Goal: Task Accomplishment & Management: Complete application form

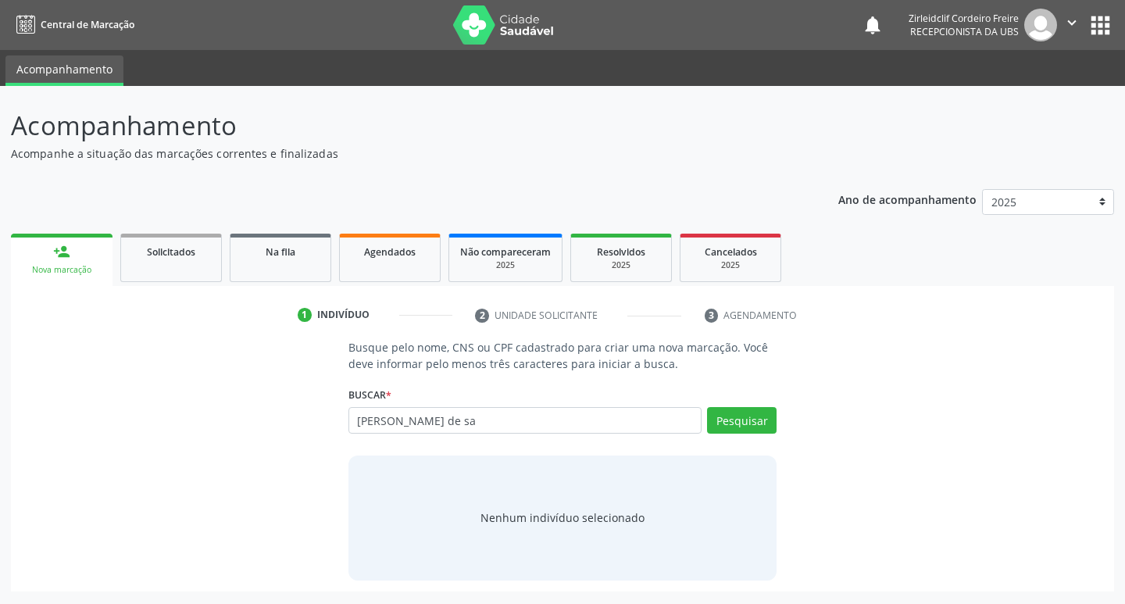
type input "[PERSON_NAME] de sa"
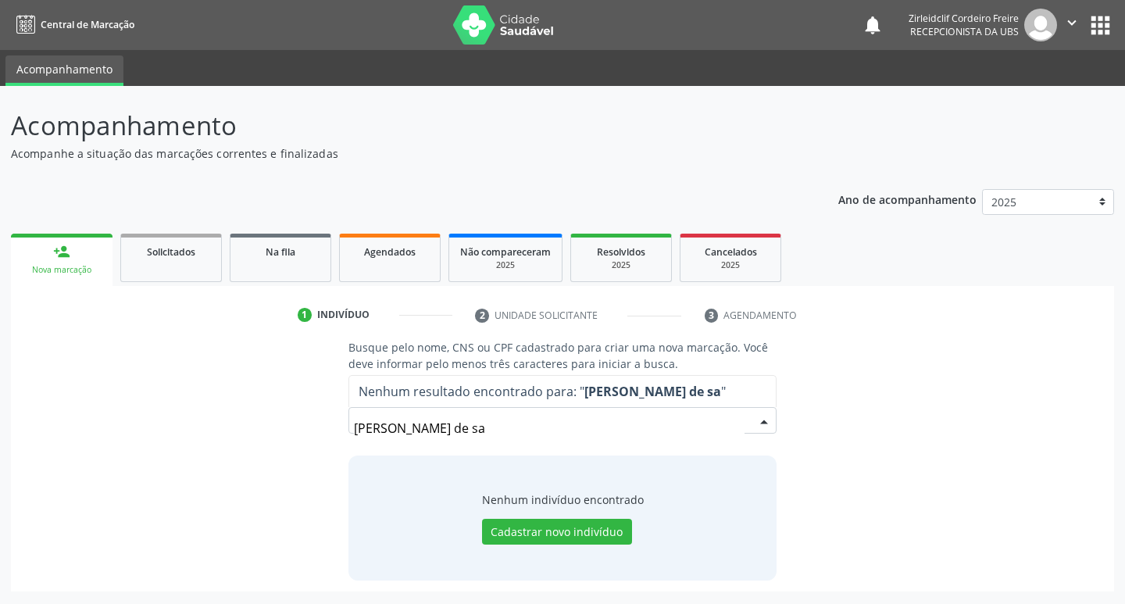
click at [740, 419] on input "[PERSON_NAME] de sa" at bounding box center [549, 427] width 391 height 31
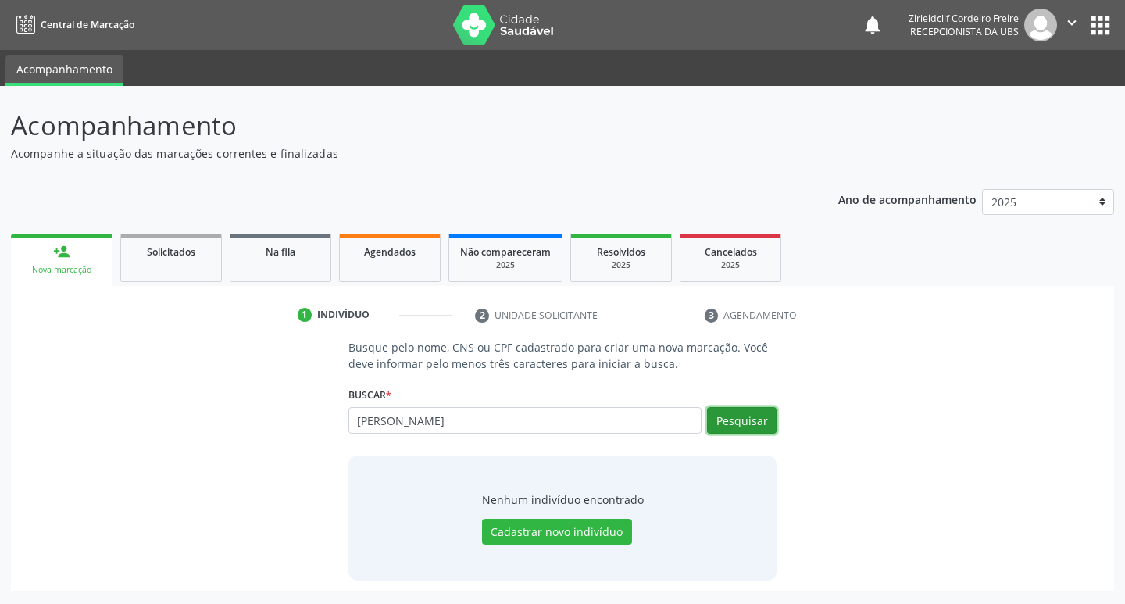
click at [747, 421] on button "Pesquisar" at bounding box center [742, 420] width 70 height 27
click at [752, 416] on button "Pesquisar" at bounding box center [742, 420] width 70 height 27
drag, startPoint x: 474, startPoint y: 422, endPoint x: 337, endPoint y: 422, distance: 136.7
click at [337, 422] on div "Busque pelo nome, CNS ou CPF cadastrado para criar uma nova marcação. Você deve…" at bounding box center [562, 459] width 451 height 241
paste input "[PERSON_NAME]"
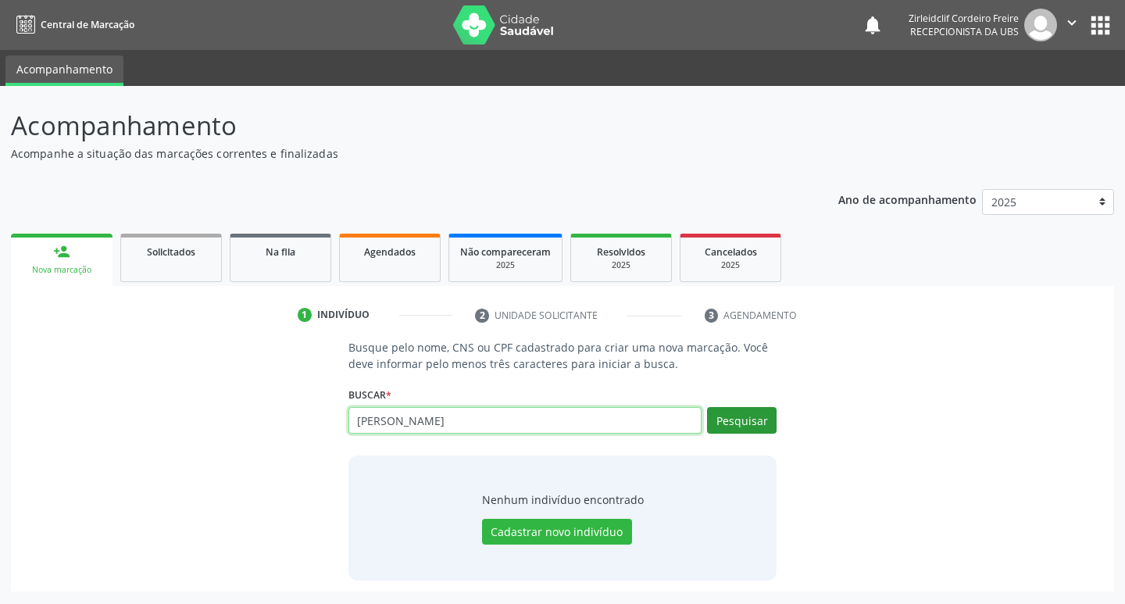
type input "[PERSON_NAME]"
click at [749, 417] on button "Pesquisar" at bounding box center [742, 420] width 70 height 27
drag, startPoint x: 530, startPoint y: 425, endPoint x: 288, endPoint y: 422, distance: 241.4
click at [288, 422] on div "Busque pelo nome, CNS ou CPF cadastrado para criar uma nova marcação. Você deve…" at bounding box center [562, 459] width 1081 height 241
type input "709605639708673"
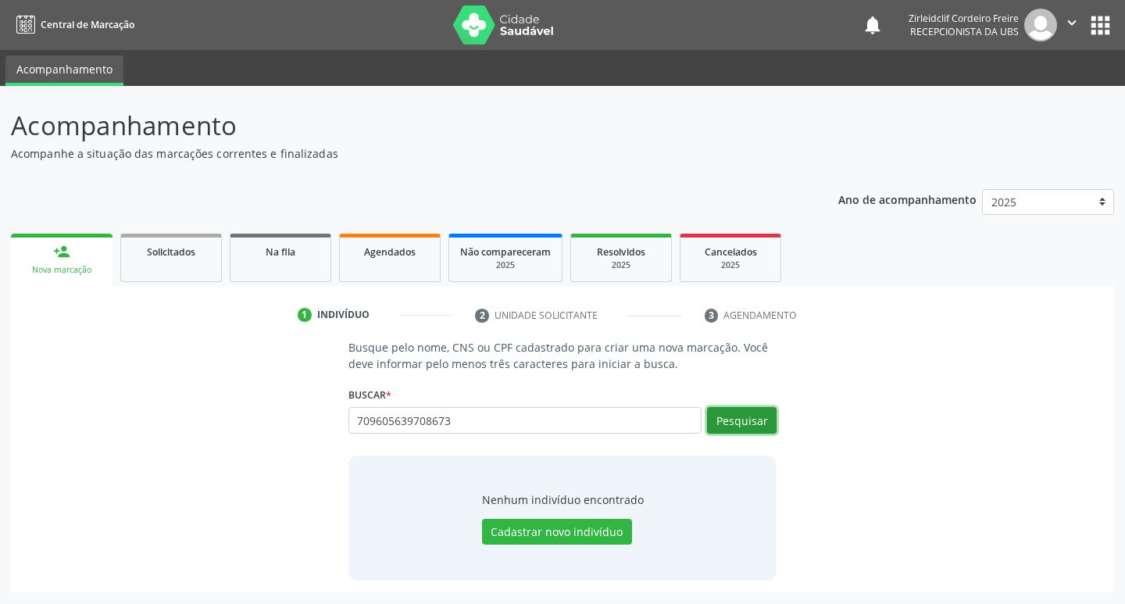
click at [741, 426] on button "Pesquisar" at bounding box center [742, 420] width 70 height 27
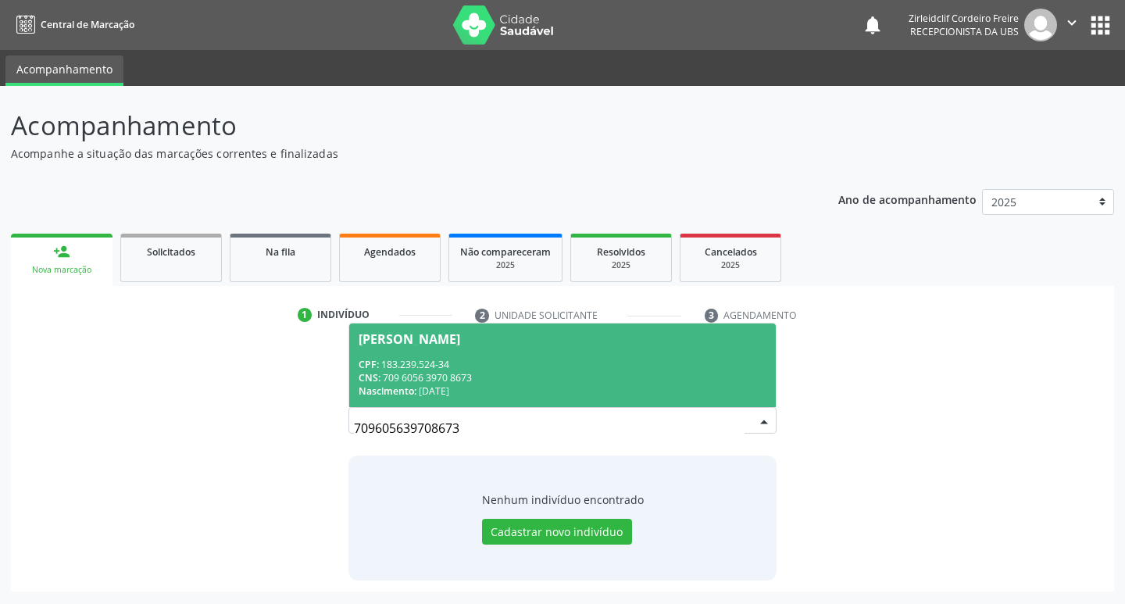
click at [449, 368] on div "CPF: 183.239.524-34" at bounding box center [563, 364] width 409 height 13
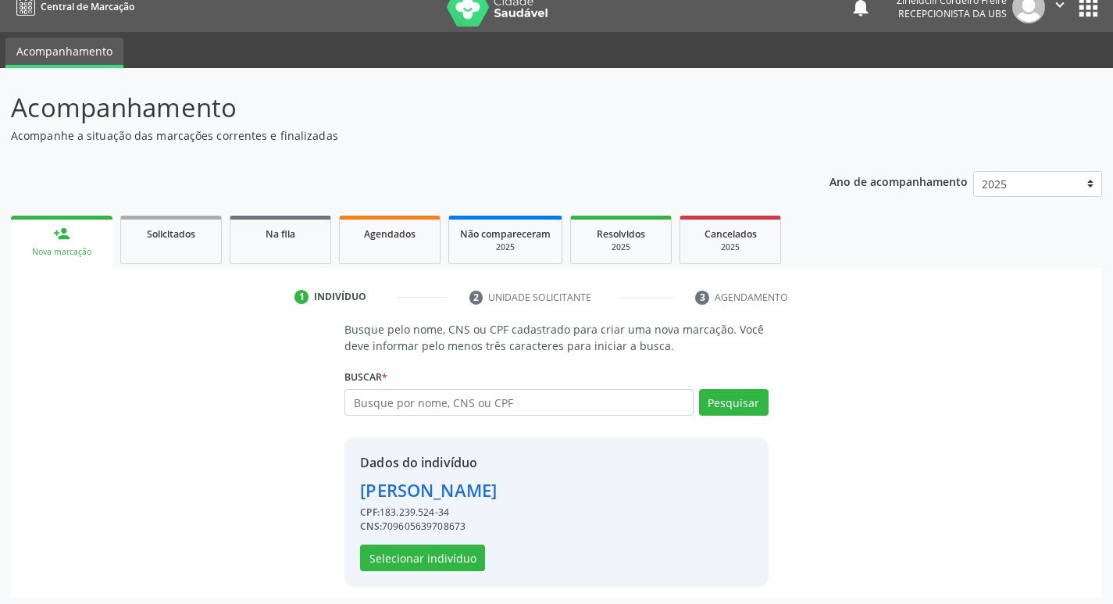
scroll to position [23, 0]
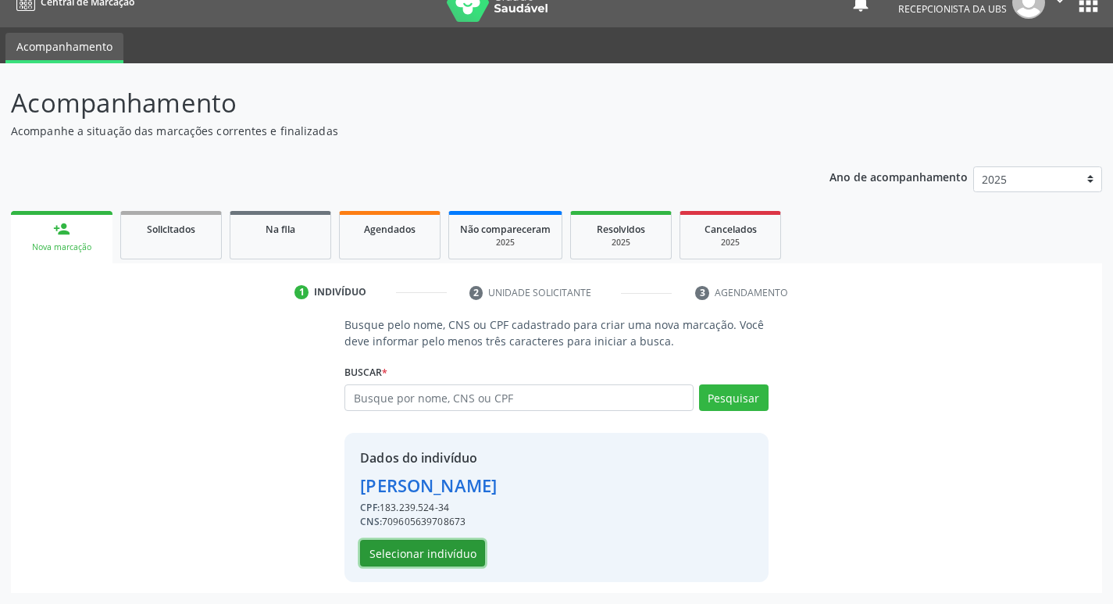
click at [421, 553] on button "Selecionar indivíduo" at bounding box center [422, 553] width 125 height 27
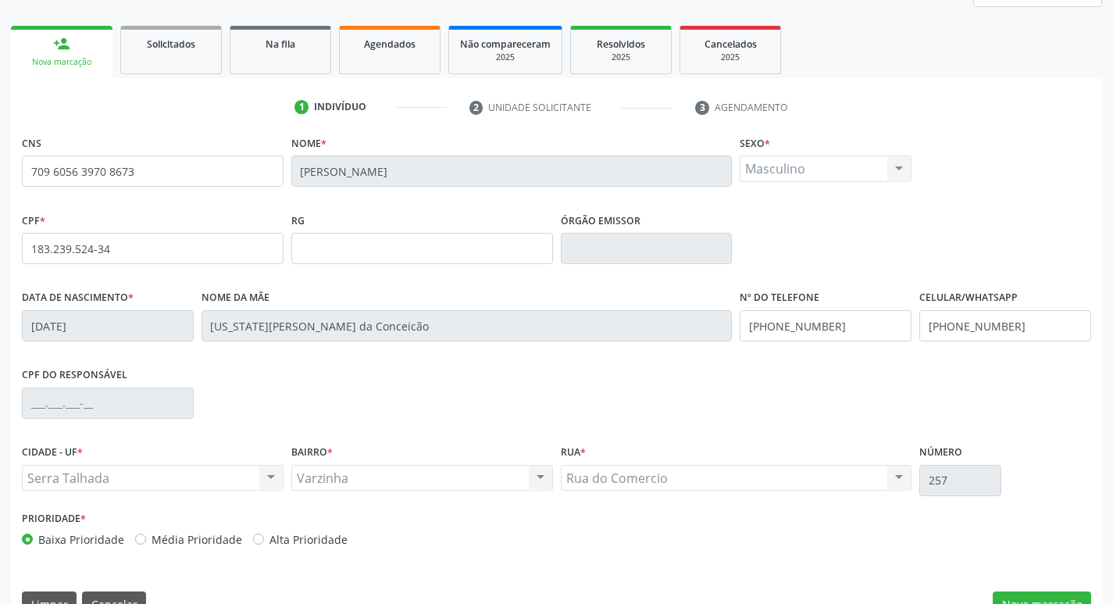
scroll to position [243, 0]
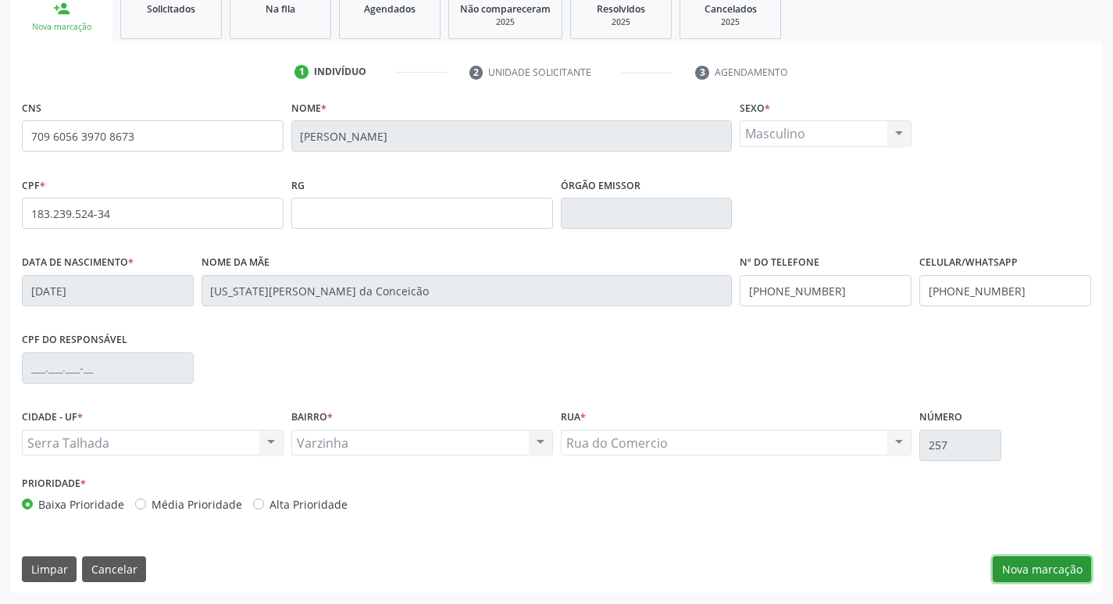
click at [1038, 572] on button "Nova marcação" at bounding box center [1042, 569] width 98 height 27
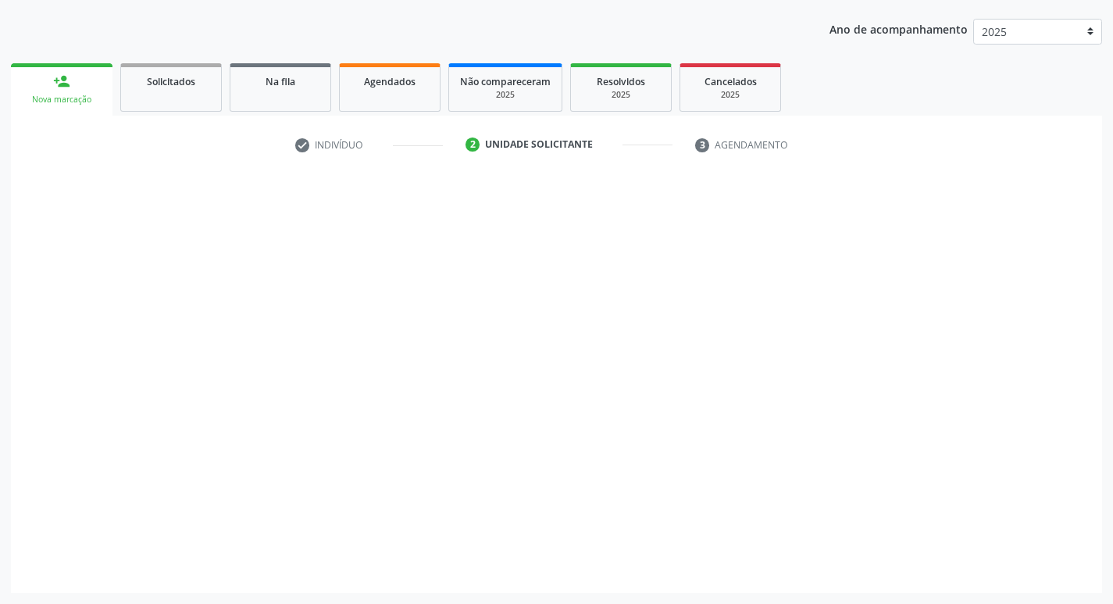
scroll to position [170, 0]
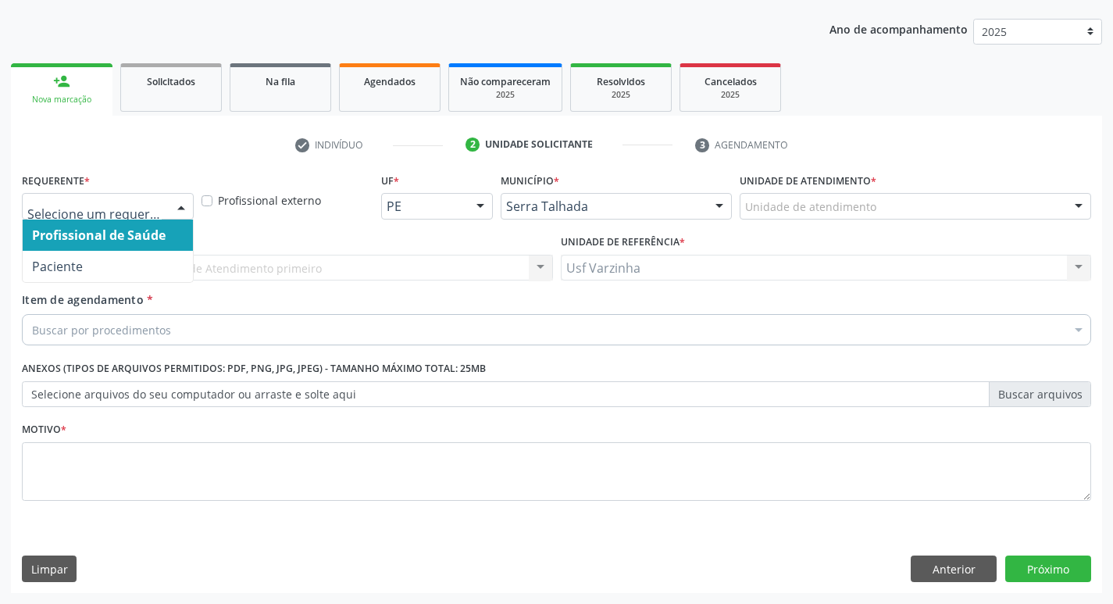
click at [181, 198] on div at bounding box center [181, 207] width 23 height 27
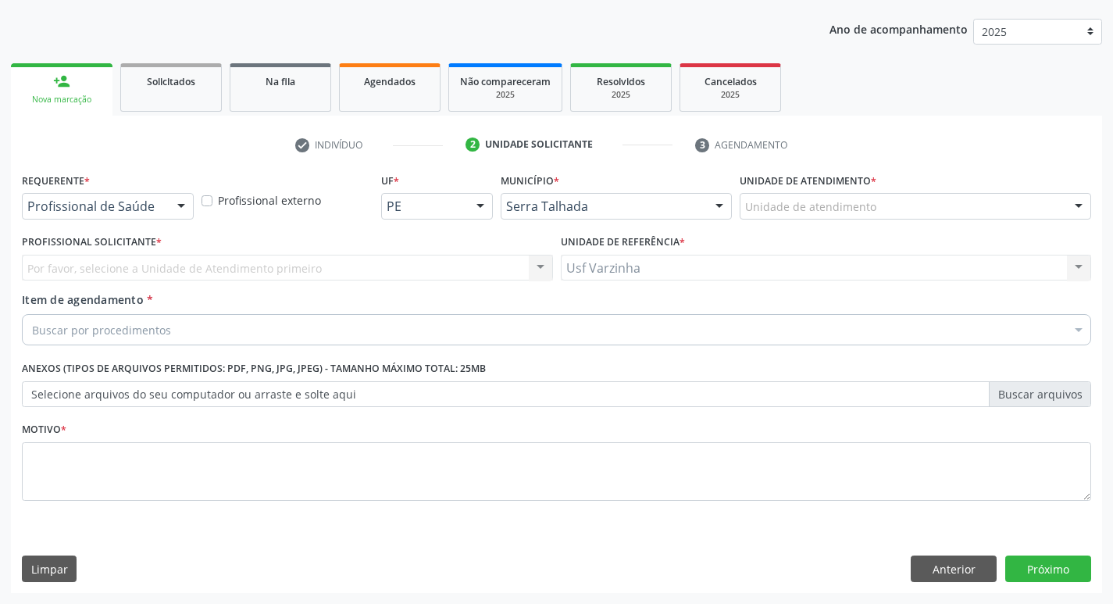
click at [238, 223] on div "Profissional externo" at bounding box center [288, 199] width 180 height 61
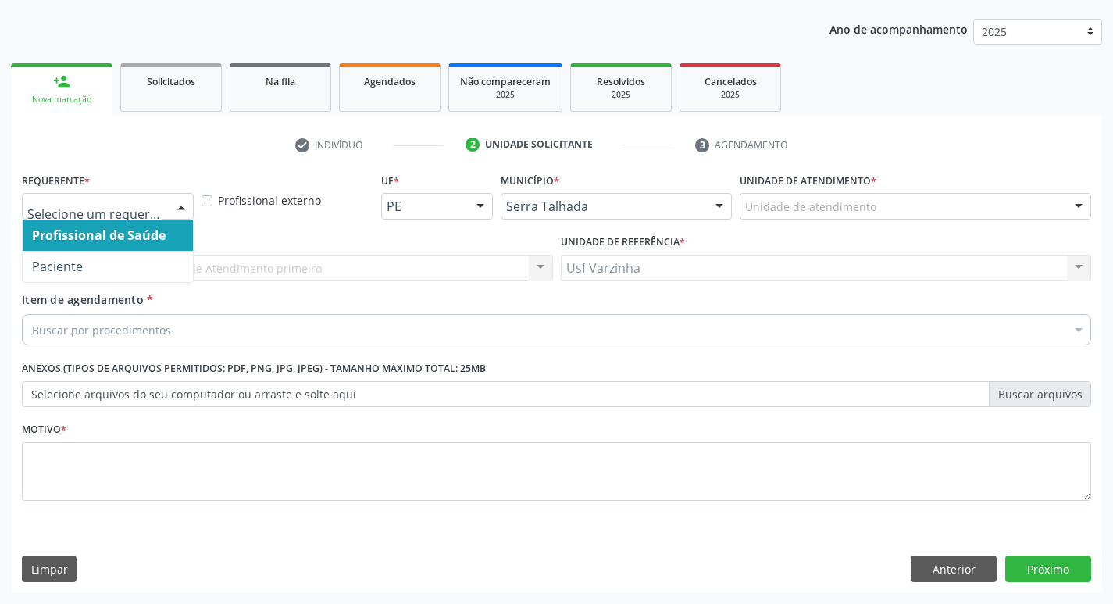
click at [185, 207] on div at bounding box center [181, 207] width 23 height 27
click at [535, 268] on div "Por favor, selecione a Unidade de Atendimento primeiro Nenhum resultado encontr…" at bounding box center [287, 268] width 531 height 27
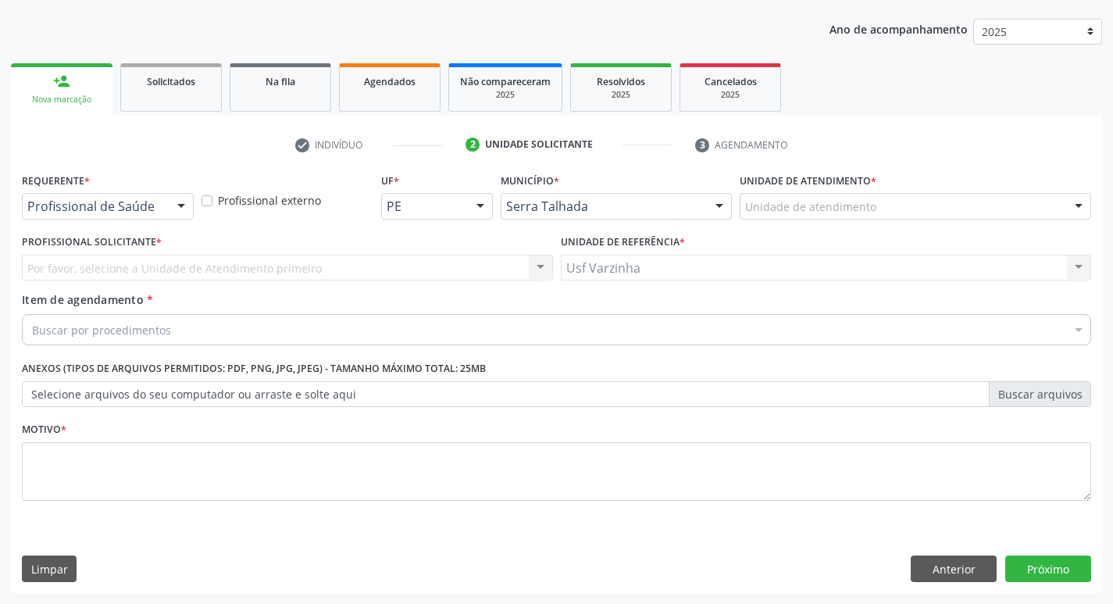
click at [540, 268] on div "Por favor, selecione a Unidade de Atendimento primeiro Nenhum resultado encontr…" at bounding box center [287, 268] width 531 height 27
click at [542, 265] on div "Por favor, selecione a Unidade de Atendimento primeiro Nenhum resultado encontr…" at bounding box center [287, 268] width 531 height 27
click at [537, 262] on div "Por favor, selecione a Unidade de Atendimento primeiro Nenhum resultado encontr…" at bounding box center [287, 268] width 531 height 27
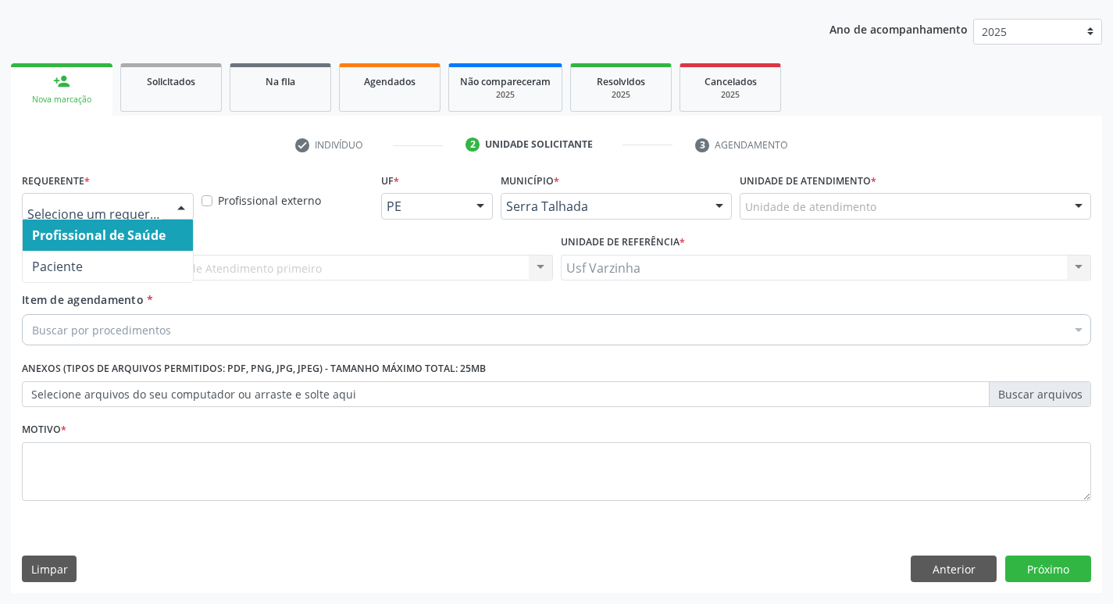
click at [184, 206] on div at bounding box center [181, 207] width 23 height 27
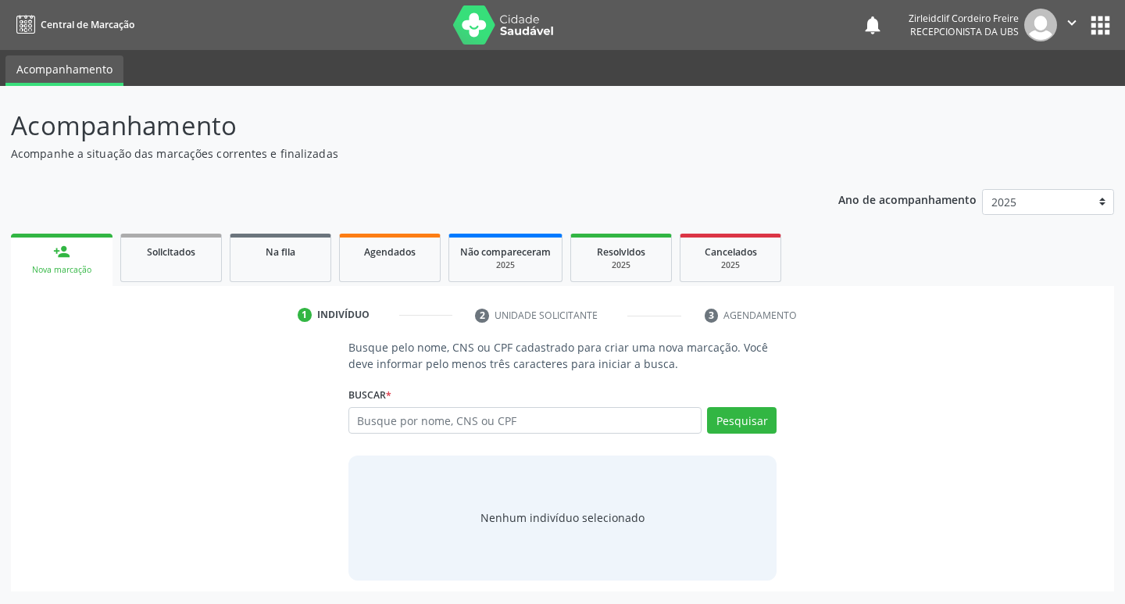
click at [430, 423] on input "text" at bounding box center [525, 420] width 354 height 27
type input "709605639708673"
click at [744, 422] on button "Pesquisar" at bounding box center [742, 420] width 70 height 27
type input "709605639708673"
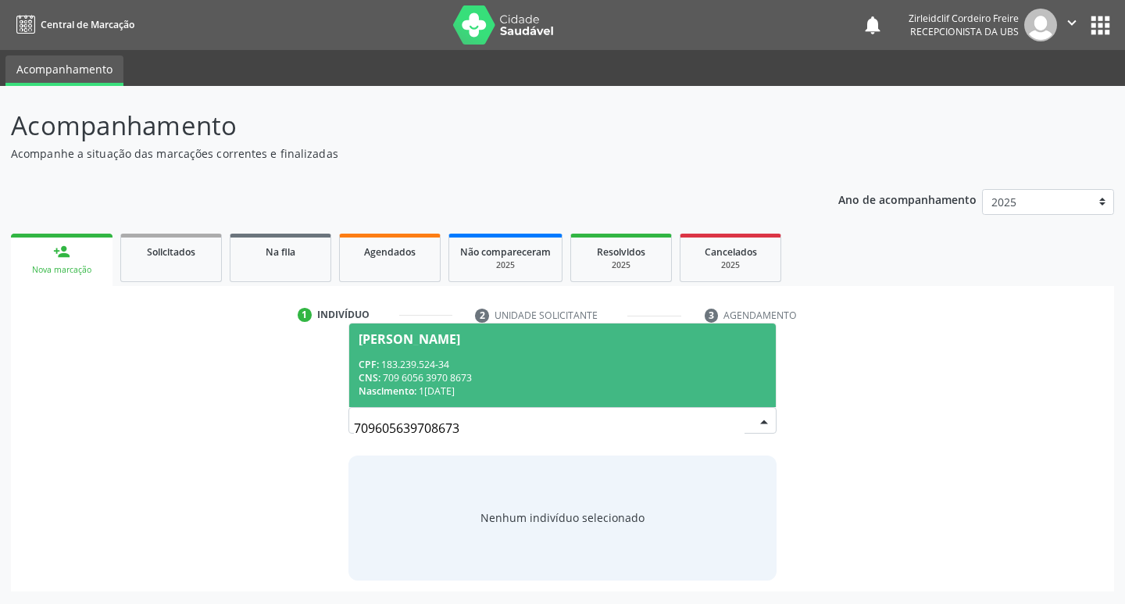
click at [430, 388] on div "Nascimento: 16/01/1942" at bounding box center [563, 390] width 409 height 13
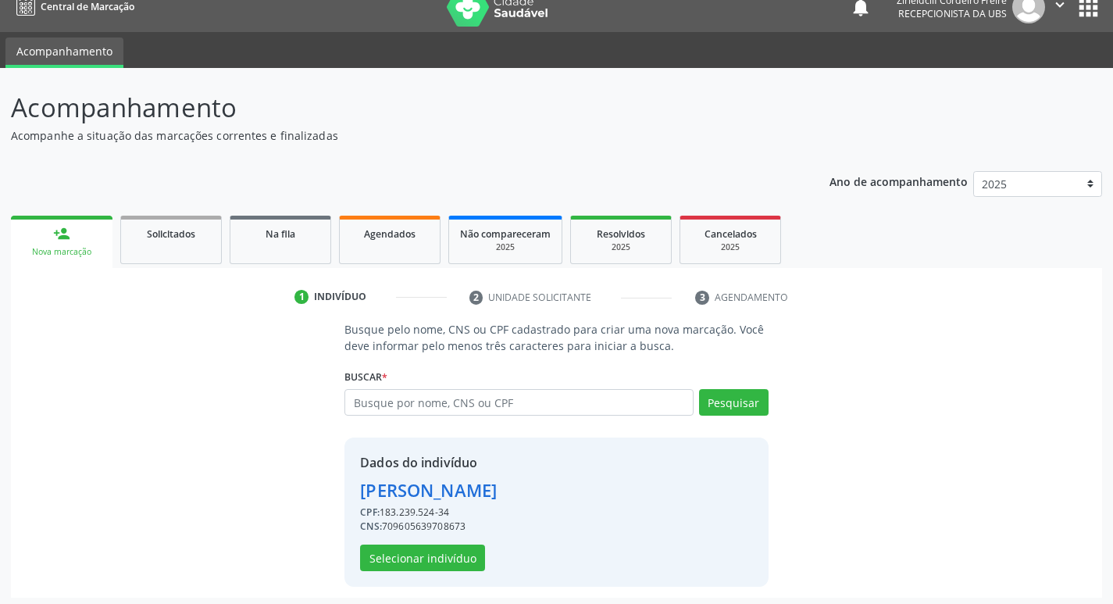
scroll to position [23, 0]
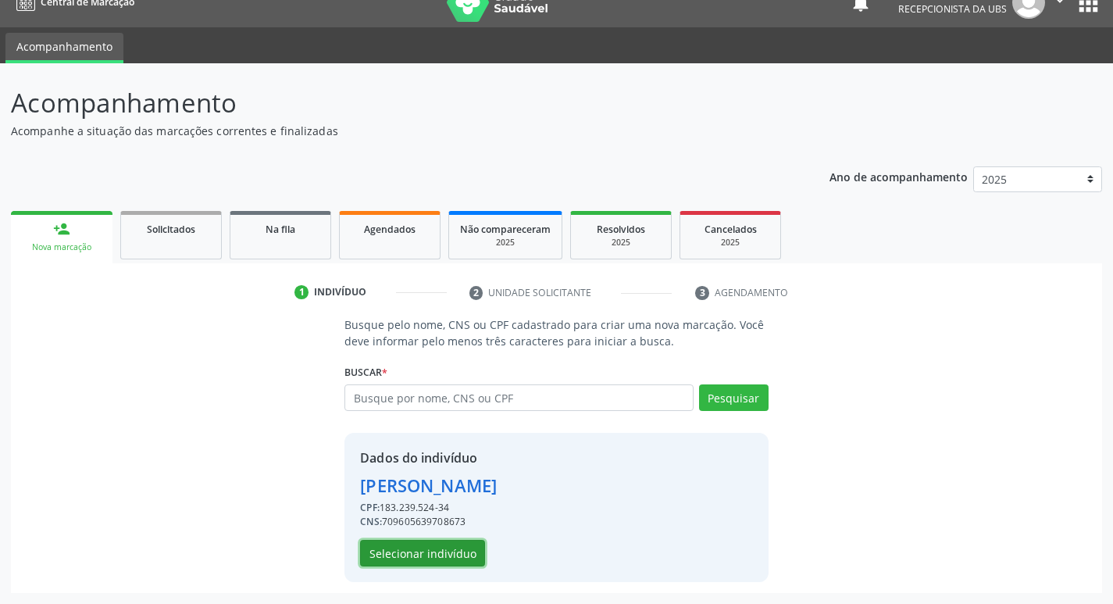
click at [416, 548] on button "Selecionar indivíduo" at bounding box center [422, 553] width 125 height 27
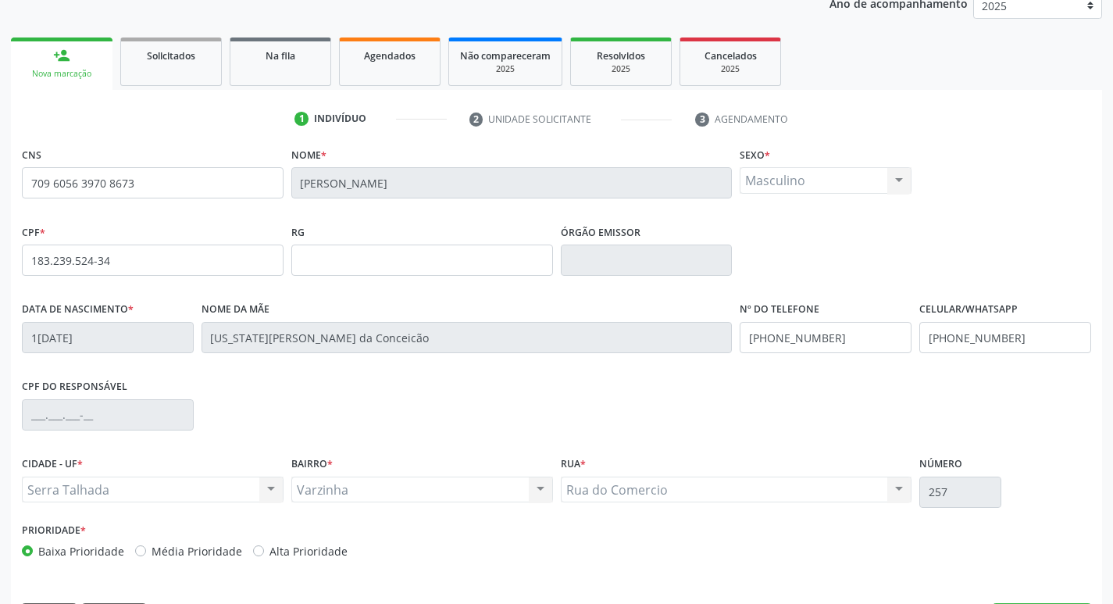
scroll to position [243, 0]
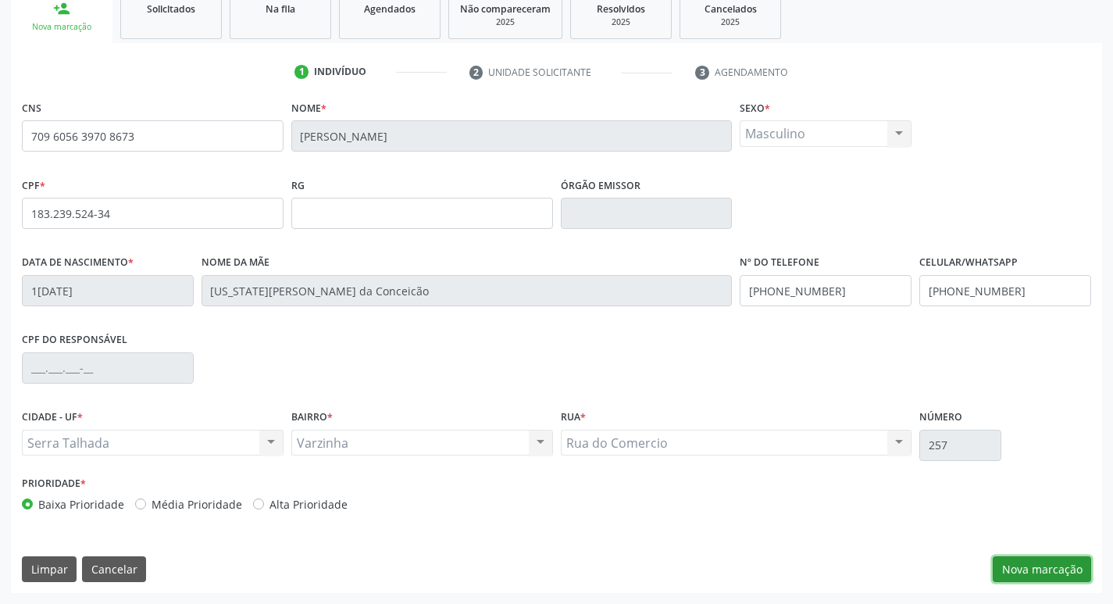
click at [1037, 569] on button "Nova marcação" at bounding box center [1042, 569] width 98 height 27
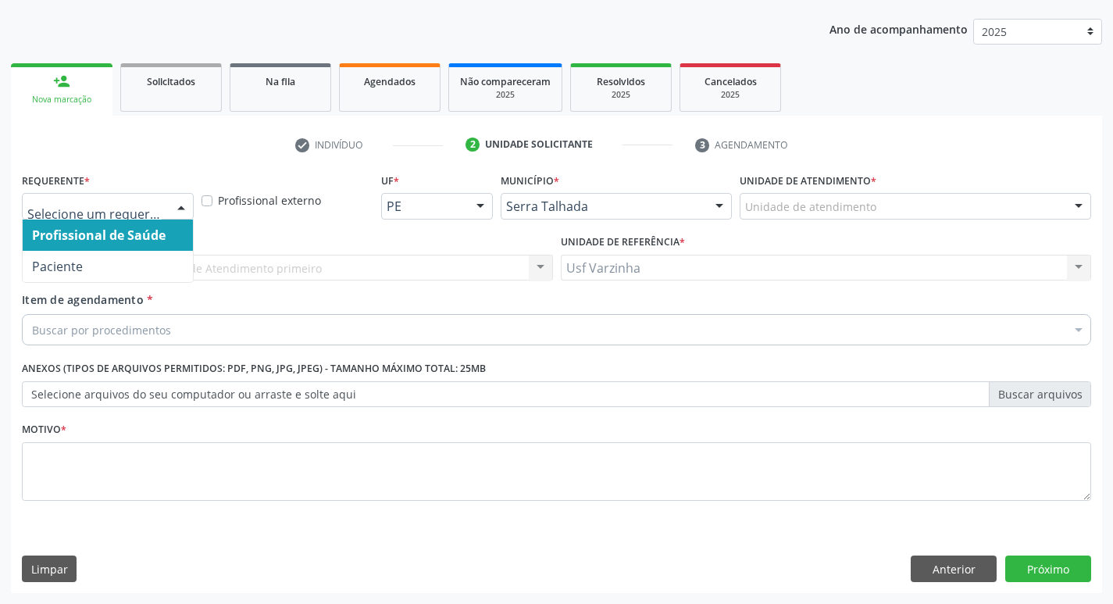
click at [181, 200] on div at bounding box center [181, 207] width 23 height 27
click at [200, 151] on ul "check Indivíduo 2 Unidade solicitante 3 Agendamento" at bounding box center [556, 145] width 1091 height 26
click at [179, 206] on div at bounding box center [181, 207] width 23 height 27
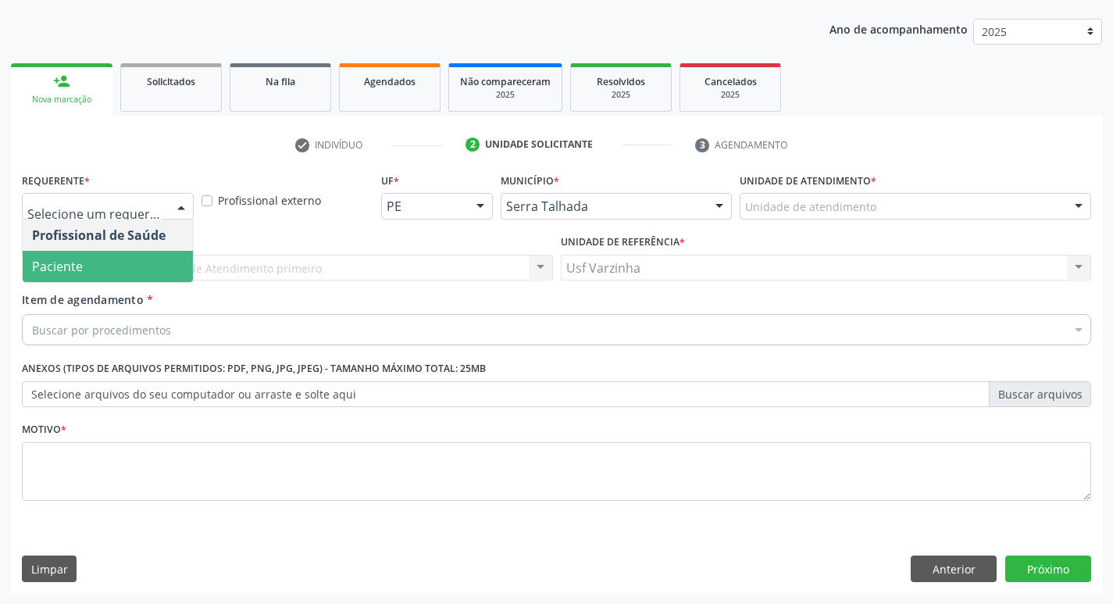
click at [109, 266] on span "Paciente" at bounding box center [108, 266] width 170 height 31
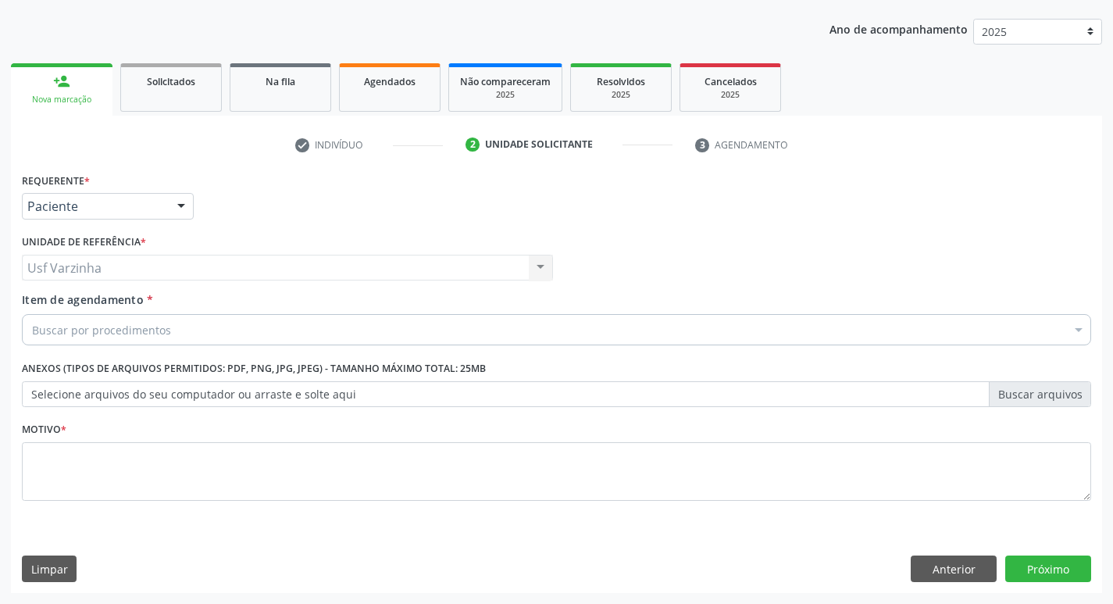
click at [209, 269] on div "Usf Varzinha Usf Varzinha Nenhum resultado encontrado para: " " Não há nenhuma …" at bounding box center [287, 268] width 531 height 27
click at [198, 333] on div "Buscar por procedimentos" at bounding box center [556, 329] width 1069 height 31
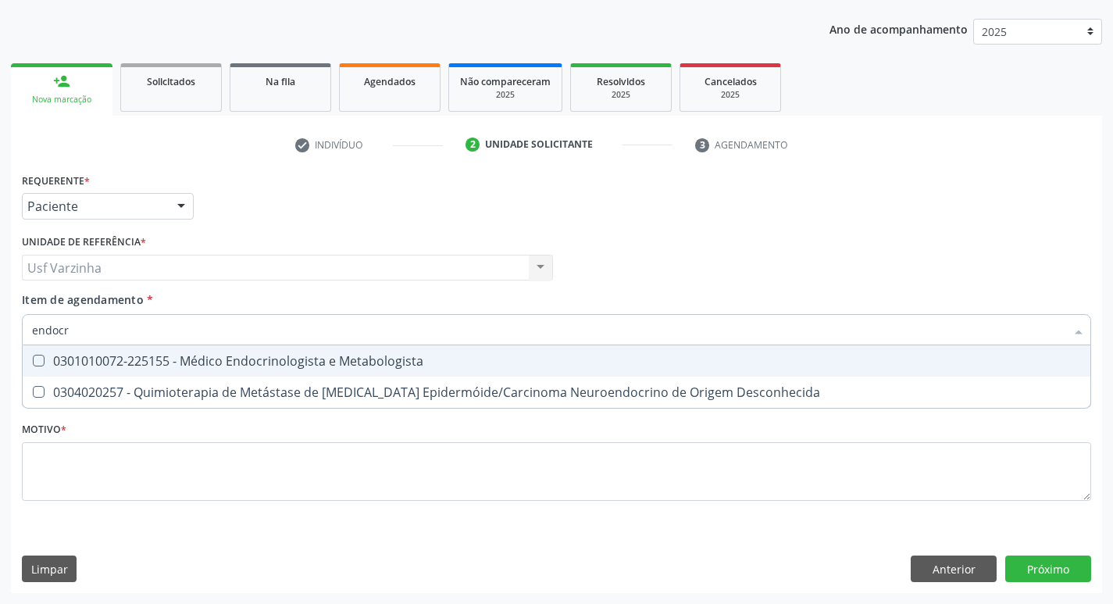
type input "endocri"
click at [34, 358] on Metabologista at bounding box center [39, 361] width 12 height 12
click at [33, 358] on Metabologista "checkbox" at bounding box center [28, 360] width 10 height 10
checkbox Metabologista "true"
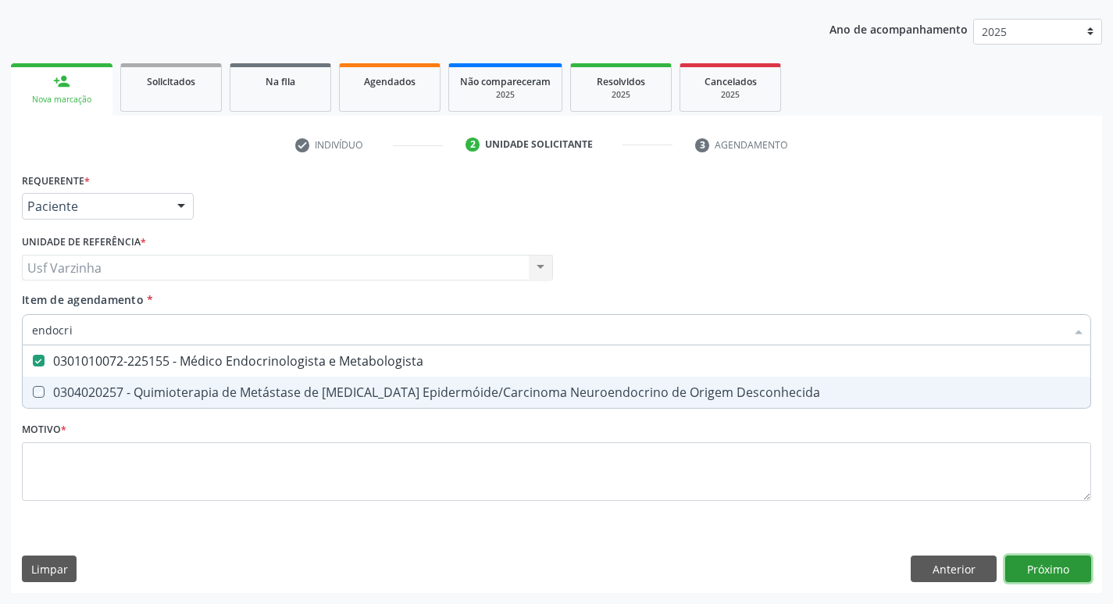
click at [1048, 577] on div "Requerente * Paciente Profissional de Saúde Paciente Nenhum resultado encontrad…" at bounding box center [556, 381] width 1091 height 424
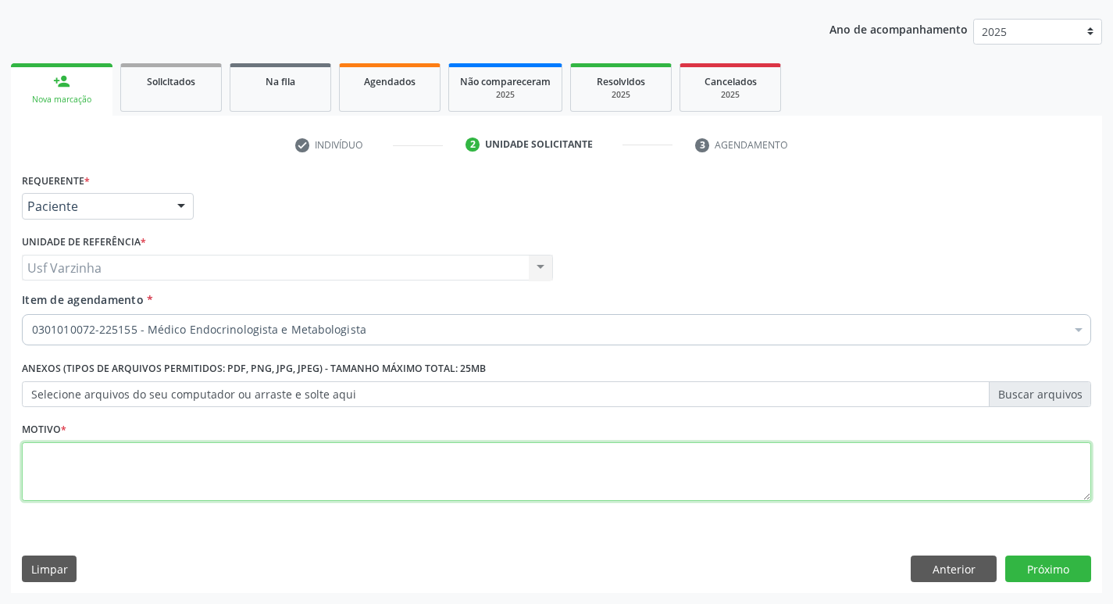
click at [418, 460] on textarea at bounding box center [556, 471] width 1069 height 59
type textarea "rastreio"
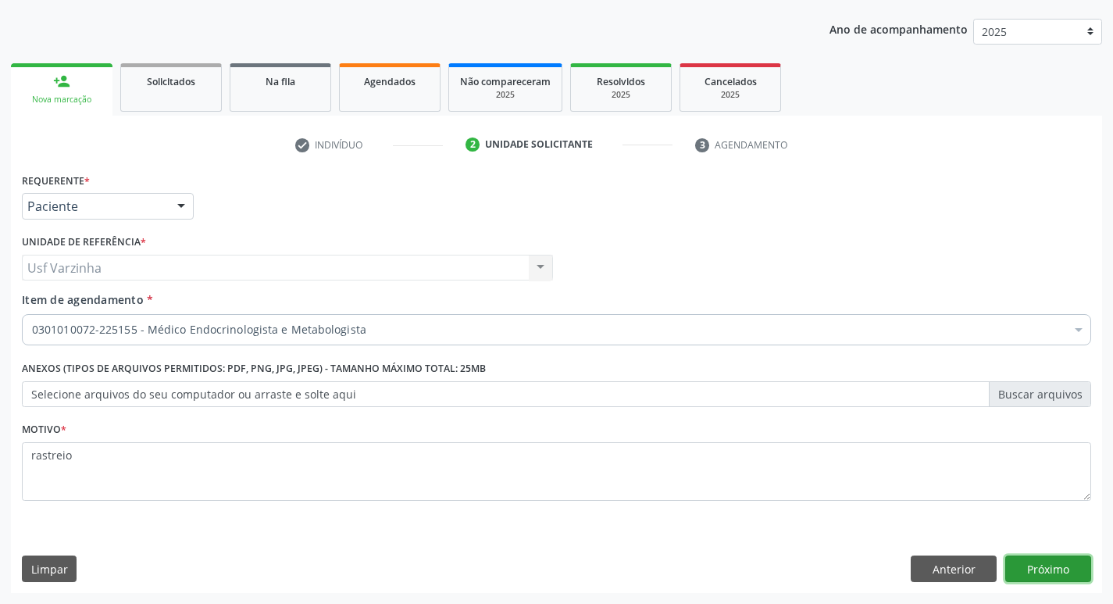
click at [1049, 573] on button "Próximo" at bounding box center [1048, 568] width 86 height 27
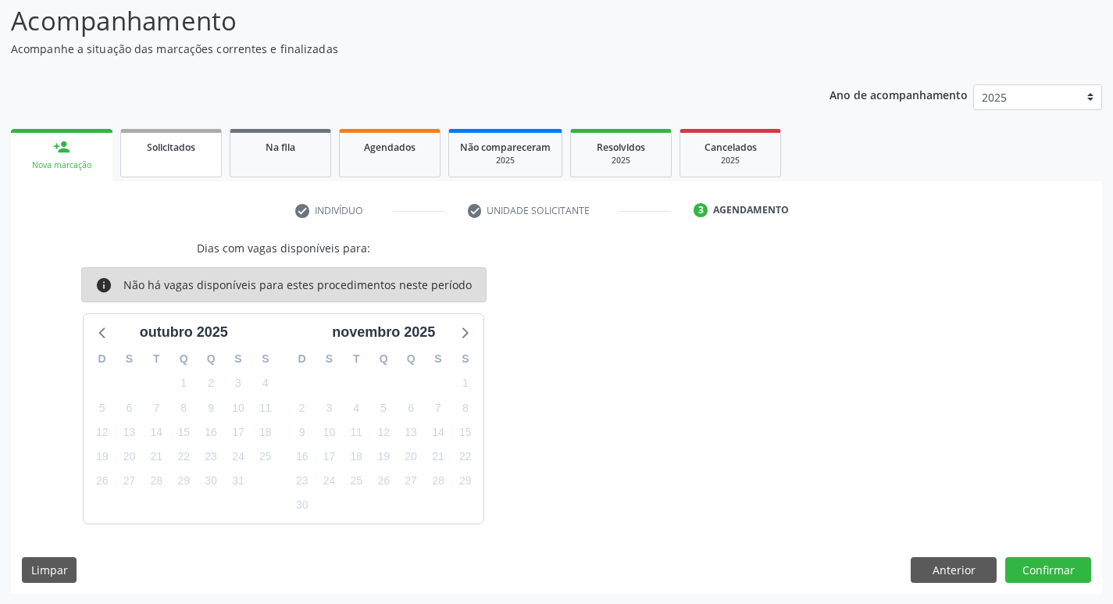
scroll to position [105, 0]
click at [956, 566] on button "Anterior" at bounding box center [954, 569] width 86 height 27
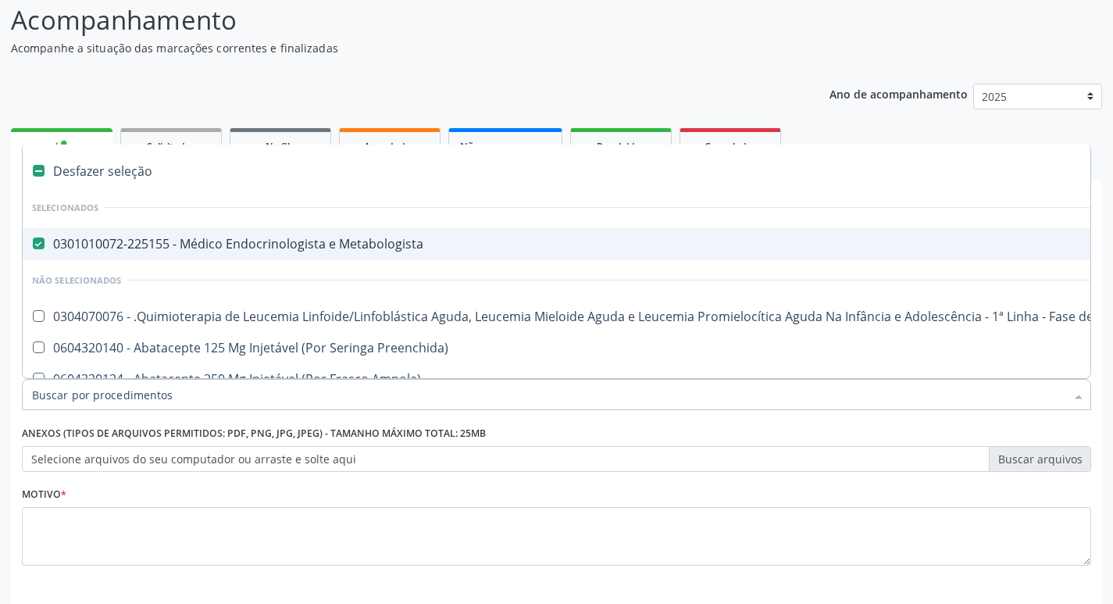
click at [37, 169] on label at bounding box center [39, 171] width 12 height 12
checkbox Metabologista "false"
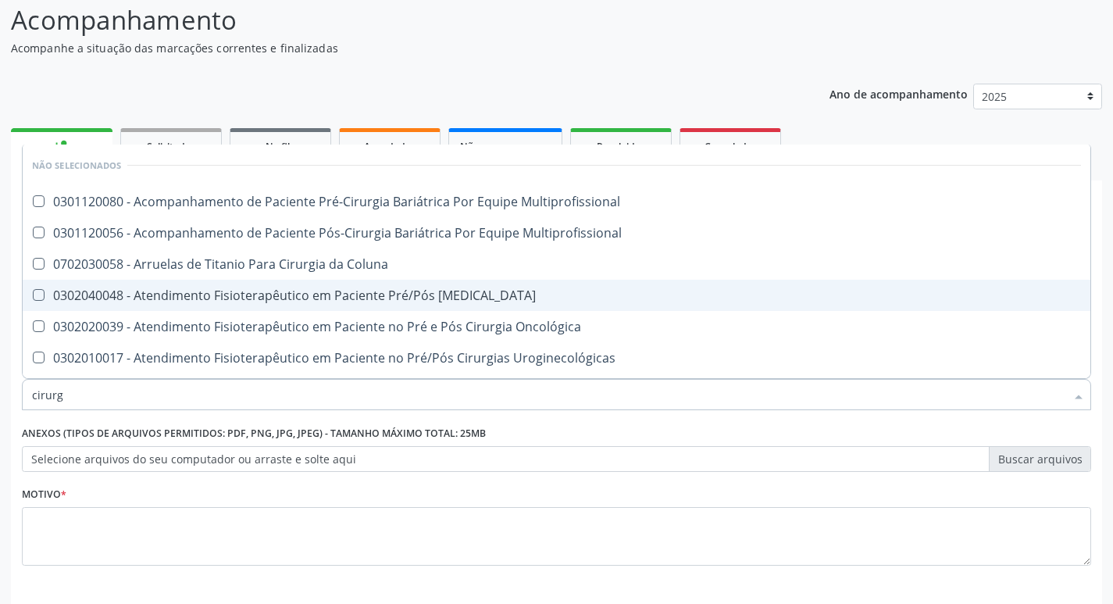
type input "cirurgi"
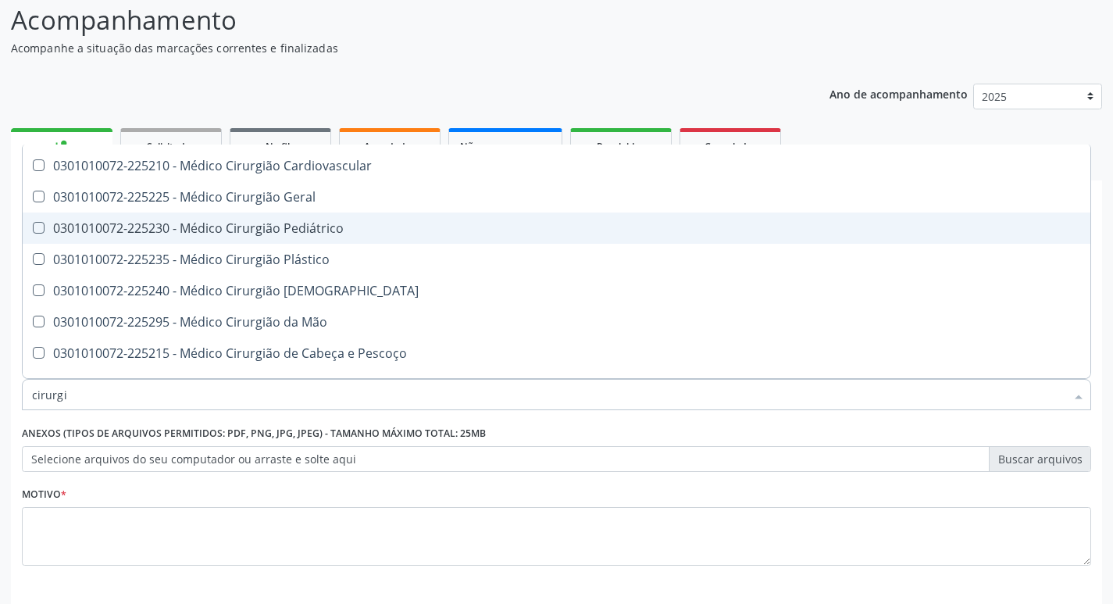
scroll to position [3124, 0]
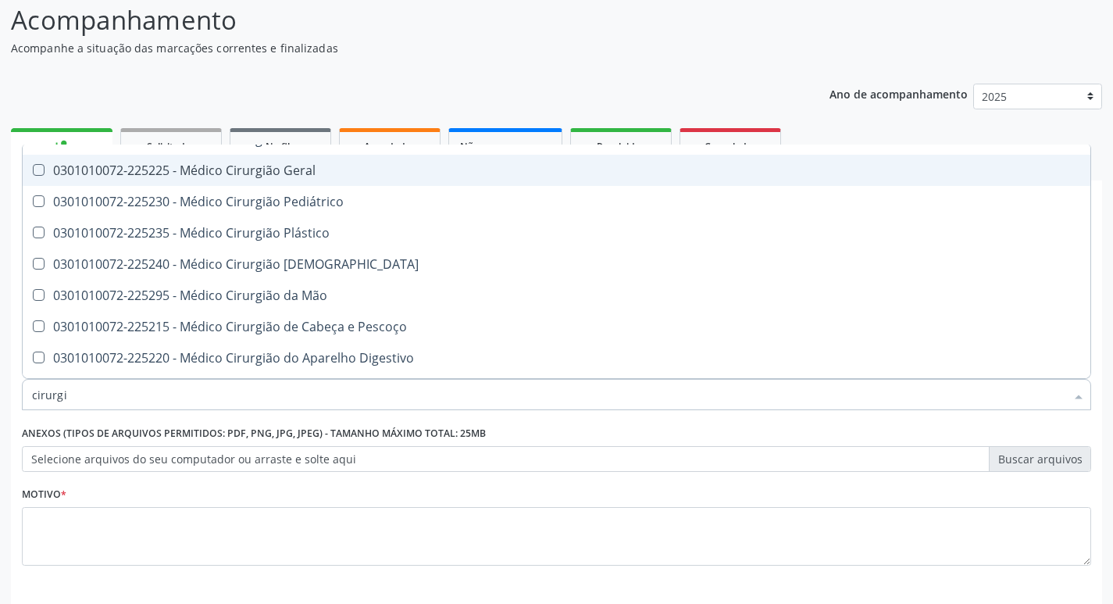
click at [317, 176] on div "0301010072-225225 - Médico Cirurgião Geral" at bounding box center [556, 170] width 1049 height 12
checkbox Geral "true"
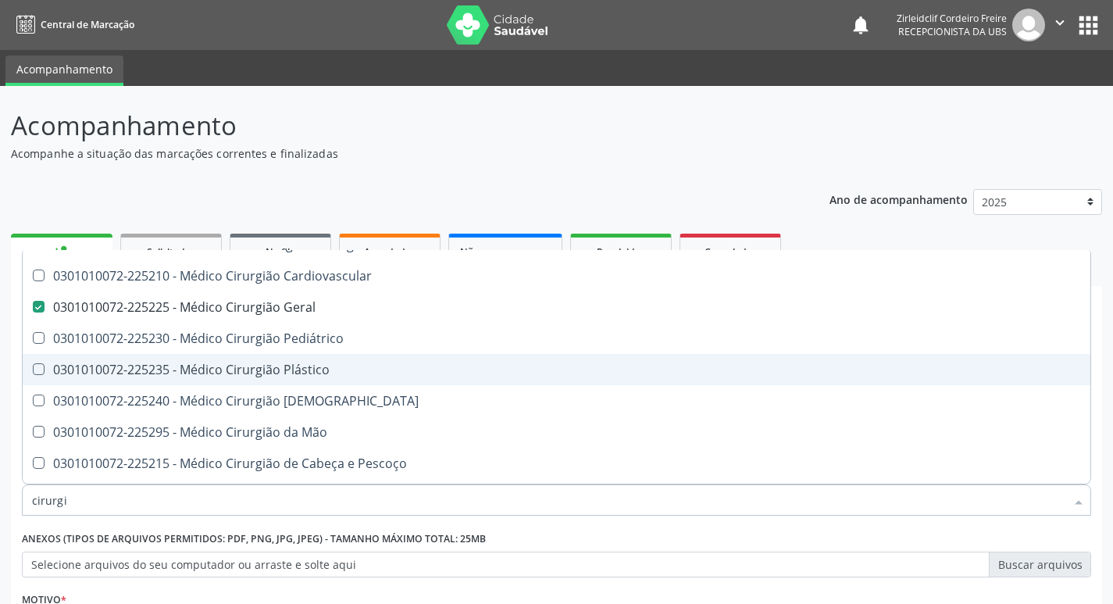
type input "cirurg"
checkbox Cardiovascular "false"
checkbox Geral "true"
type input "cir"
checkbox Geral "false"
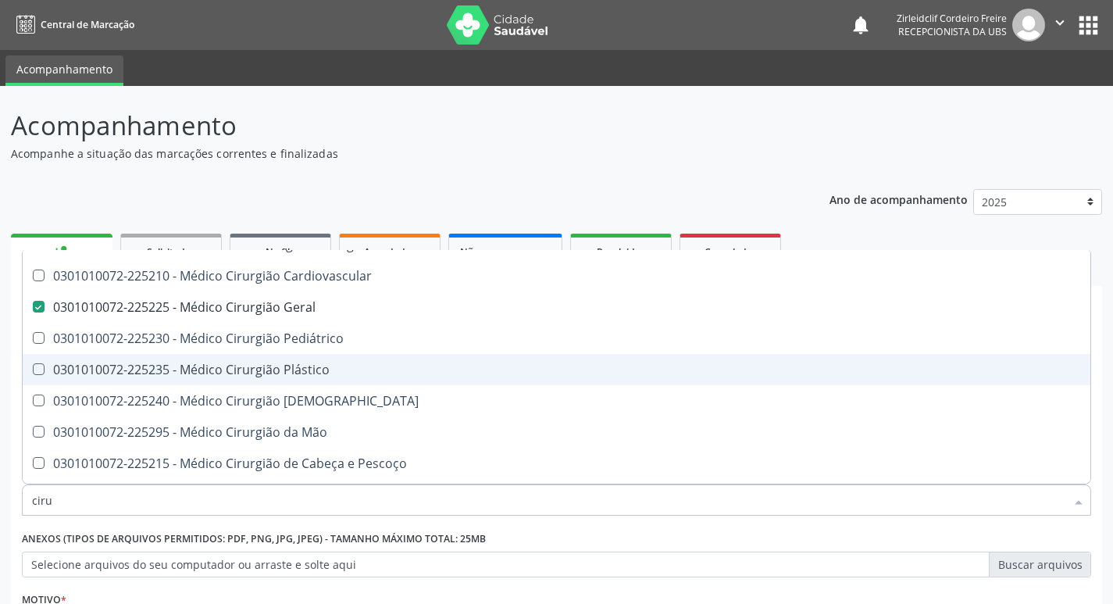
checkbox Blefarocalase "true"
type input "c"
checkbox Blefarocalase "false"
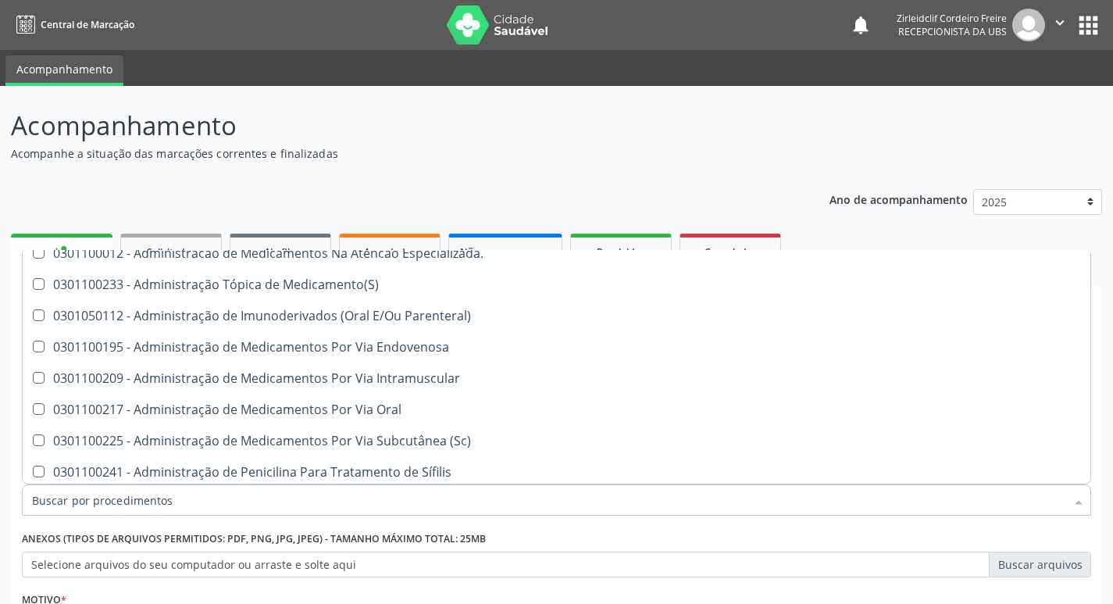
scroll to position [2942, 0]
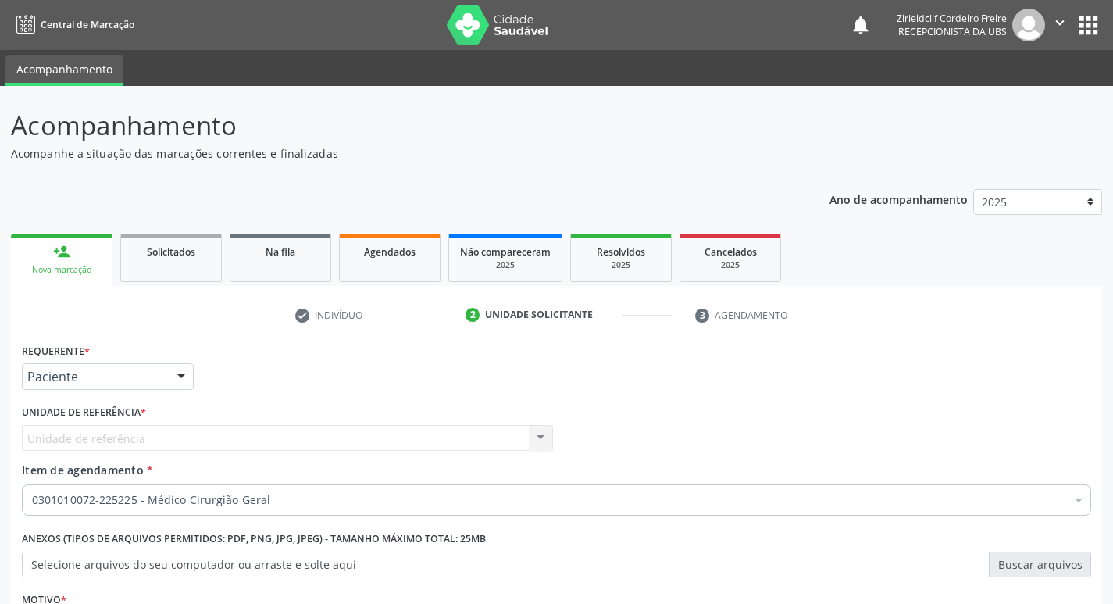
checkbox Geral "true"
